Goal: Task Accomplishment & Management: Manage account settings

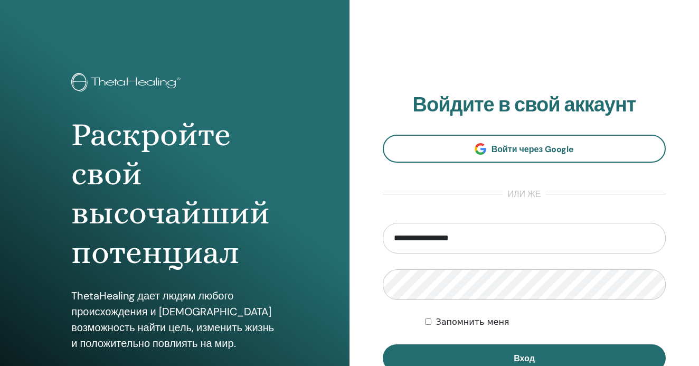
type input "**********"
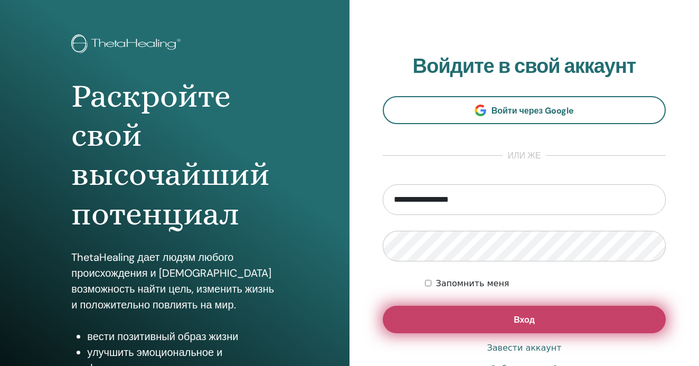
click at [536, 322] on button "Вход" at bounding box center [524, 319] width 283 height 27
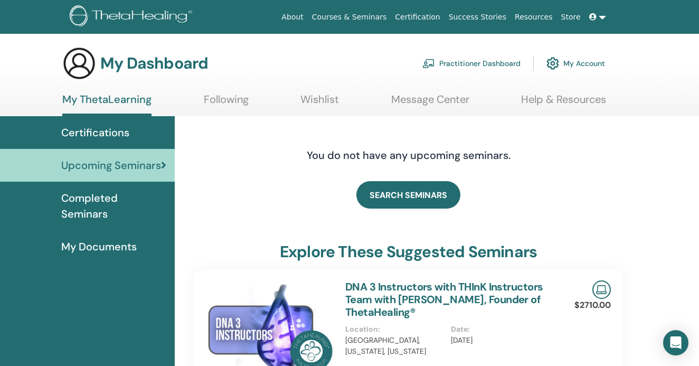
click at [602, 18] on link at bounding box center [597, 17] width 25 height 20
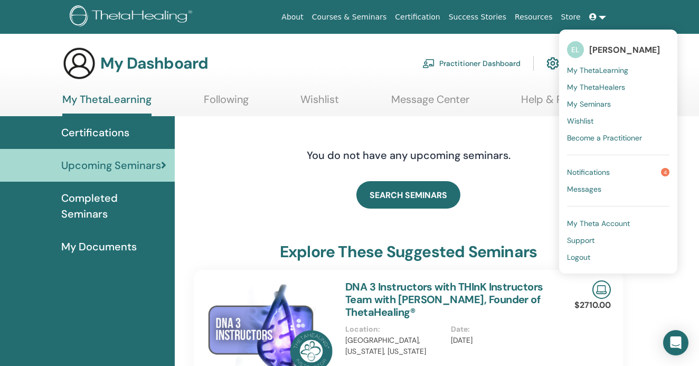
click at [602, 18] on link at bounding box center [597, 17] width 25 height 20
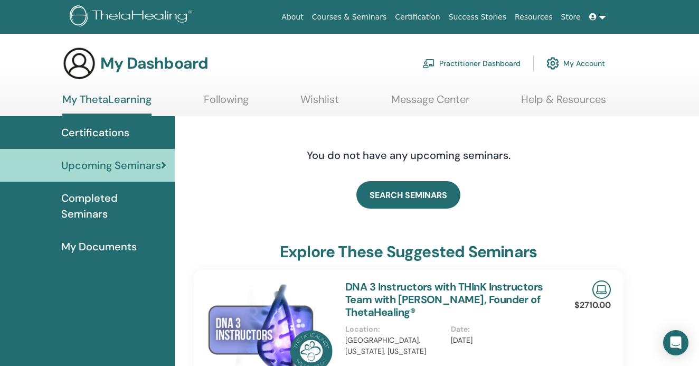
click at [139, 134] on div "Certifications" at bounding box center [87, 133] width 158 height 16
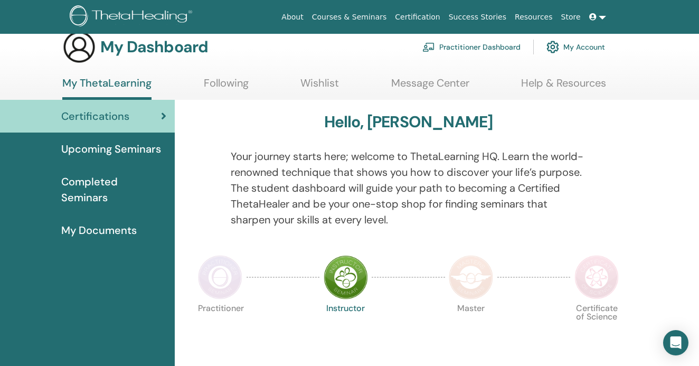
scroll to position [15, 0]
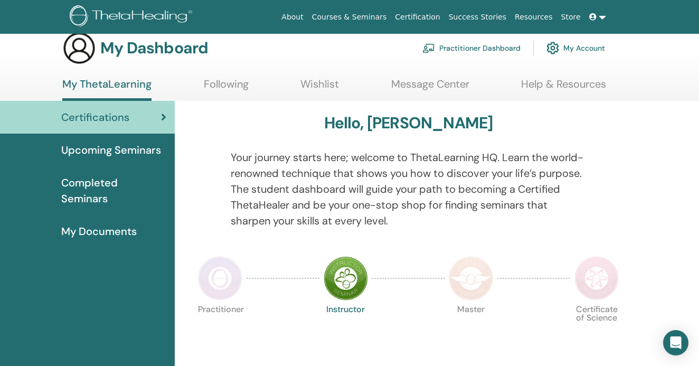
click at [234, 275] on img at bounding box center [220, 278] width 44 height 44
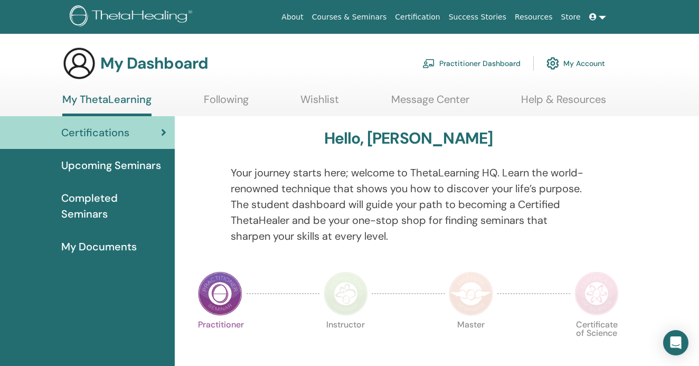
click at [243, 99] on link "Following" at bounding box center [226, 103] width 45 height 21
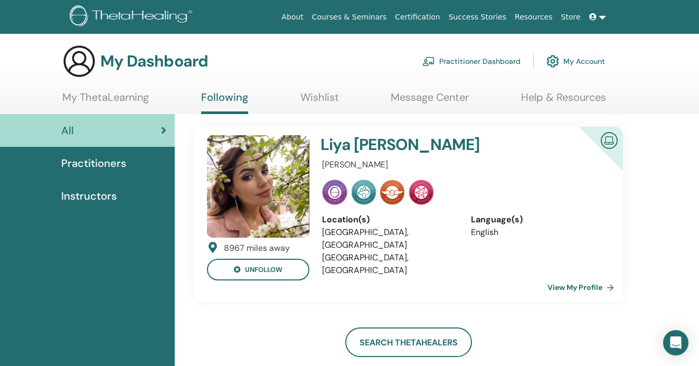
scroll to position [1, 0]
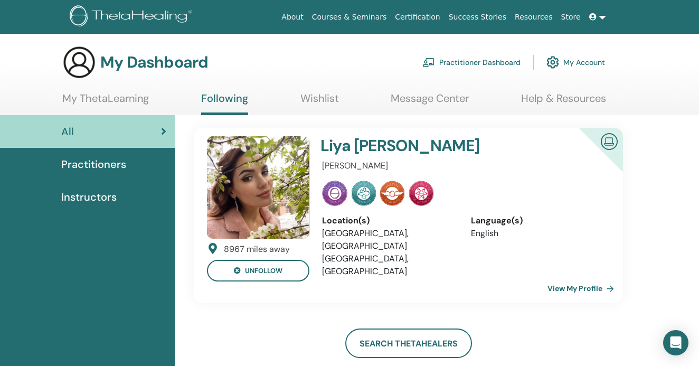
click at [326, 99] on link "Wishlist" at bounding box center [319, 102] width 39 height 21
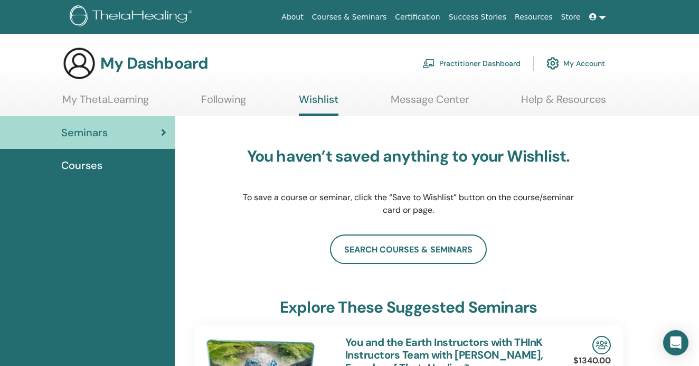
click at [426, 99] on link "Message Center" at bounding box center [429, 103] width 78 height 21
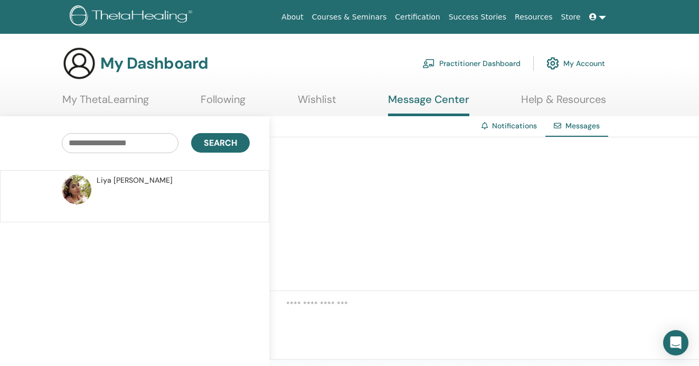
click at [521, 103] on link "Help & Resources" at bounding box center [563, 103] width 85 height 21
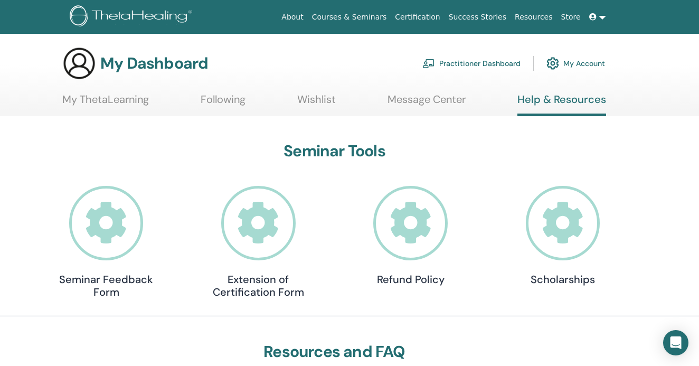
click at [566, 62] on link "My Account" at bounding box center [575, 63] width 59 height 23
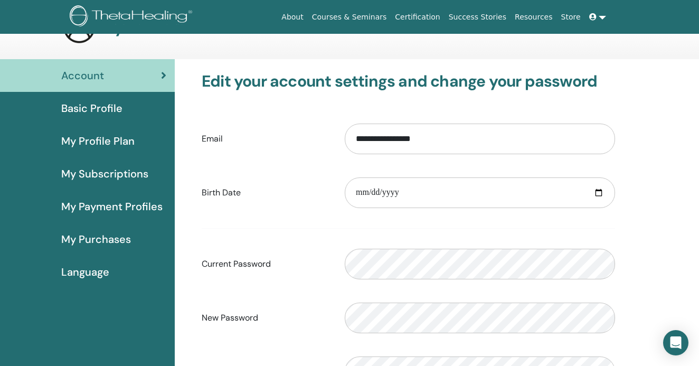
scroll to position [39, 0]
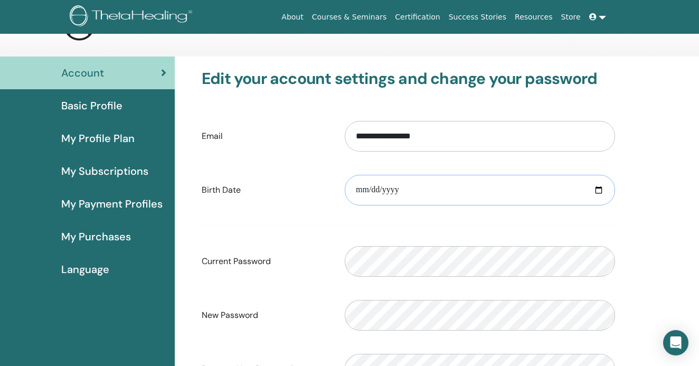
click at [377, 189] on input "date" at bounding box center [480, 190] width 270 height 31
click at [362, 189] on input "date" at bounding box center [480, 190] width 270 height 31
click at [374, 190] on input "date" at bounding box center [480, 190] width 270 height 31
click at [396, 189] on input "date" at bounding box center [480, 190] width 270 height 31
type input "**********"
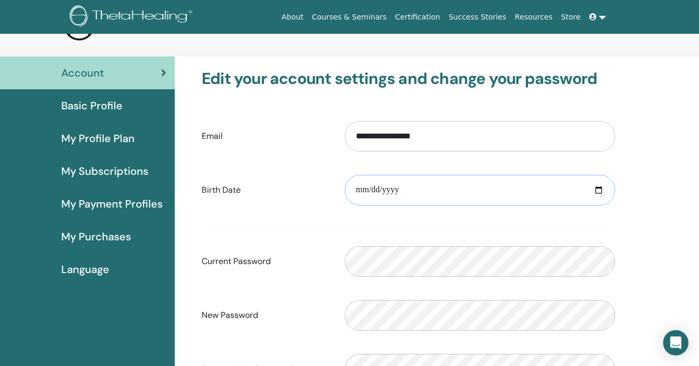
click at [522, 187] on input "**********" at bounding box center [480, 190] width 270 height 31
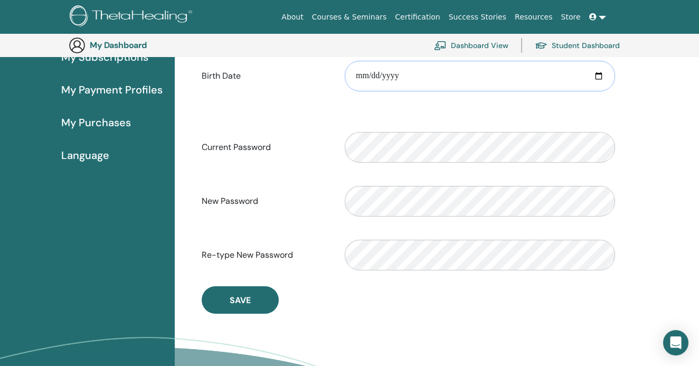
scroll to position [177, 0]
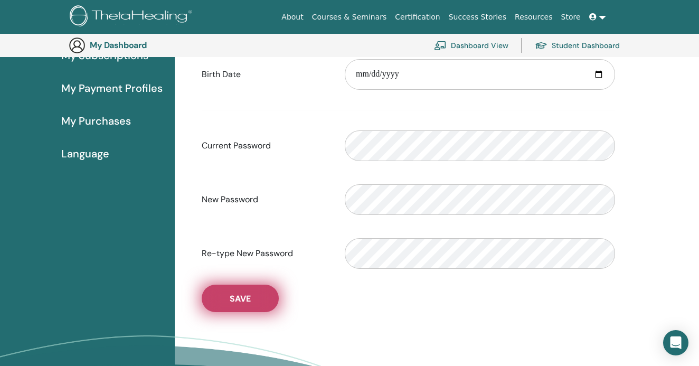
click at [250, 304] on span "Save" at bounding box center [240, 298] width 21 height 11
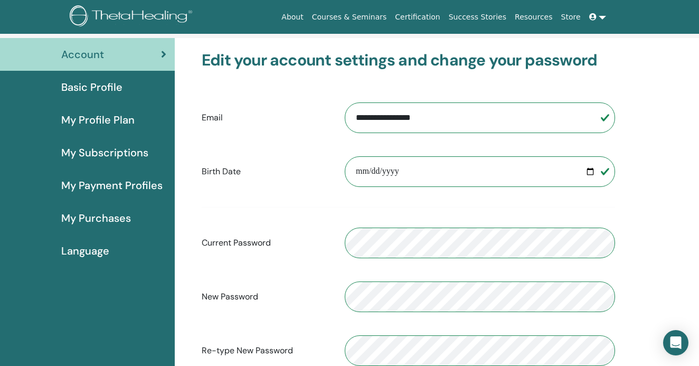
scroll to position [52, 0]
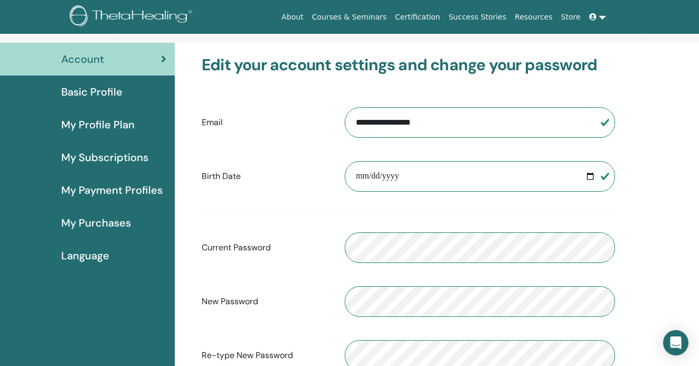
click at [112, 93] on span "Basic Profile" at bounding box center [91, 92] width 61 height 16
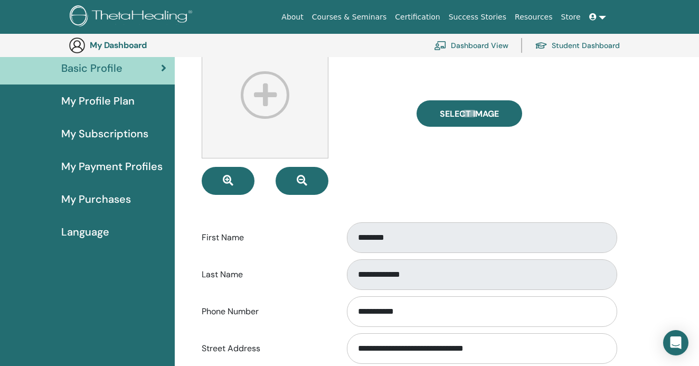
scroll to position [107, 0]
